Goal: Transaction & Acquisition: Purchase product/service

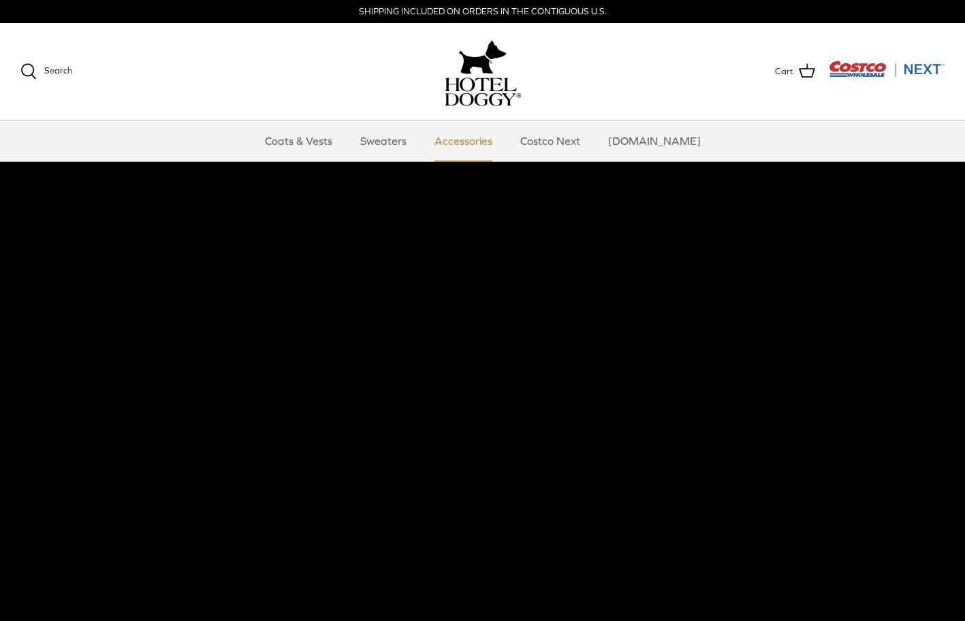
click at [466, 142] on link "Accessories" at bounding box center [463, 140] width 82 height 41
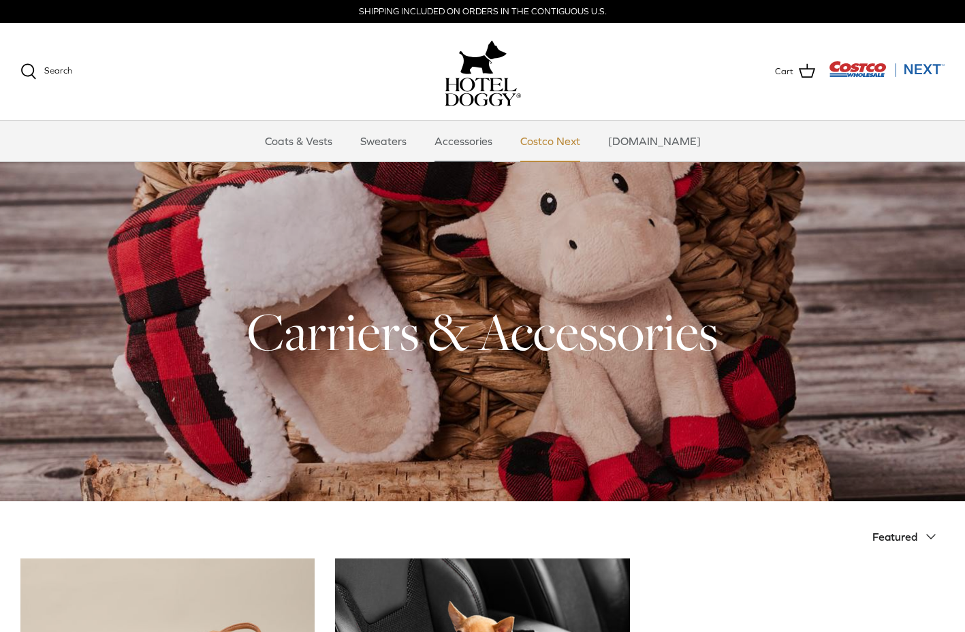
click at [567, 145] on link "Costco Next" at bounding box center [550, 140] width 84 height 41
click at [344, 138] on link "Coats & Vests" at bounding box center [299, 140] width 92 height 41
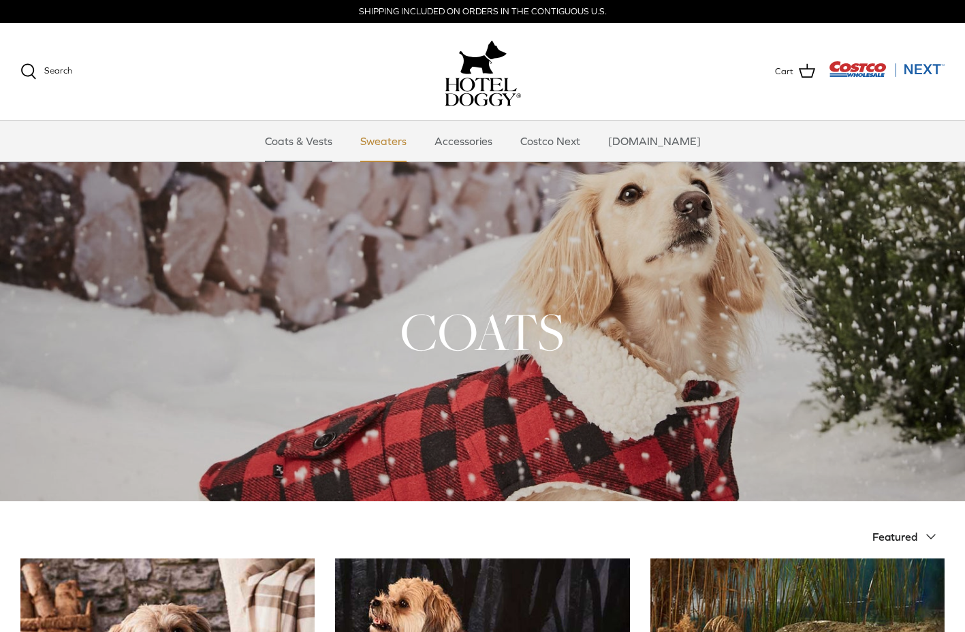
click at [383, 133] on link "Sweaters" at bounding box center [383, 140] width 71 height 41
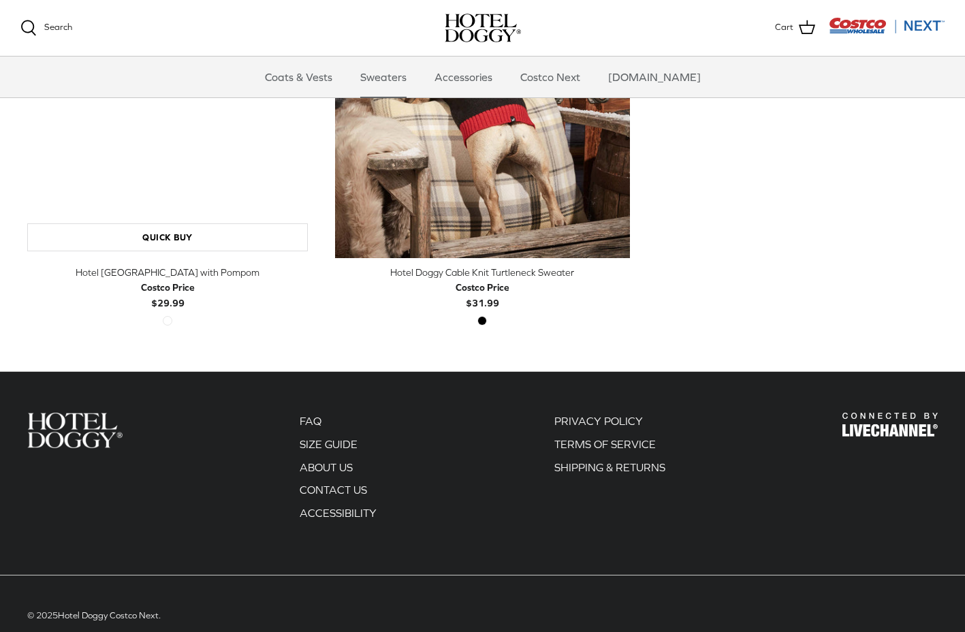
scroll to position [545, 0]
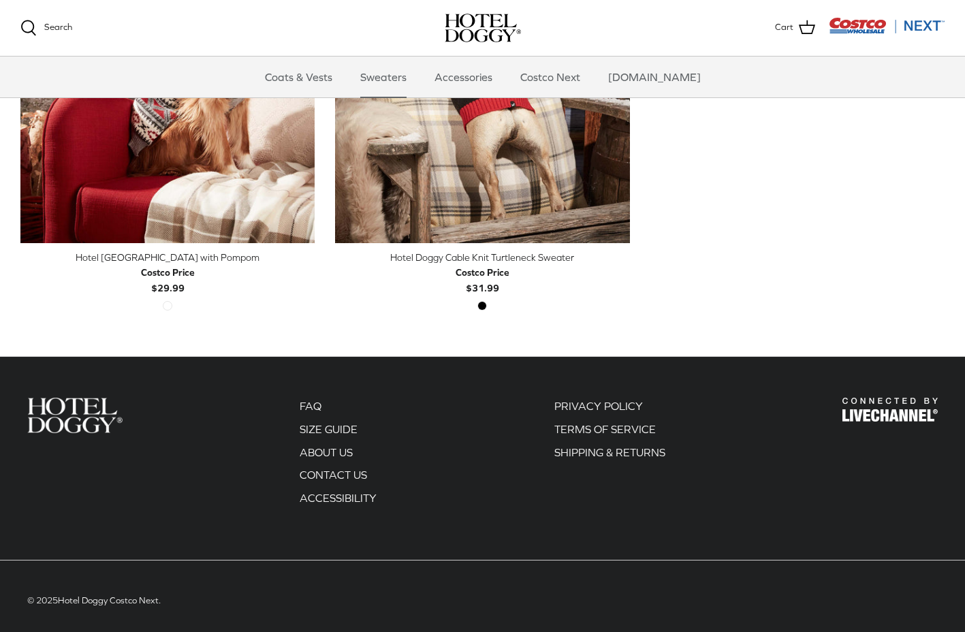
click at [845, 27] on img "Costco Next" at bounding box center [886, 25] width 116 height 17
